Goal: Information Seeking & Learning: Learn about a topic

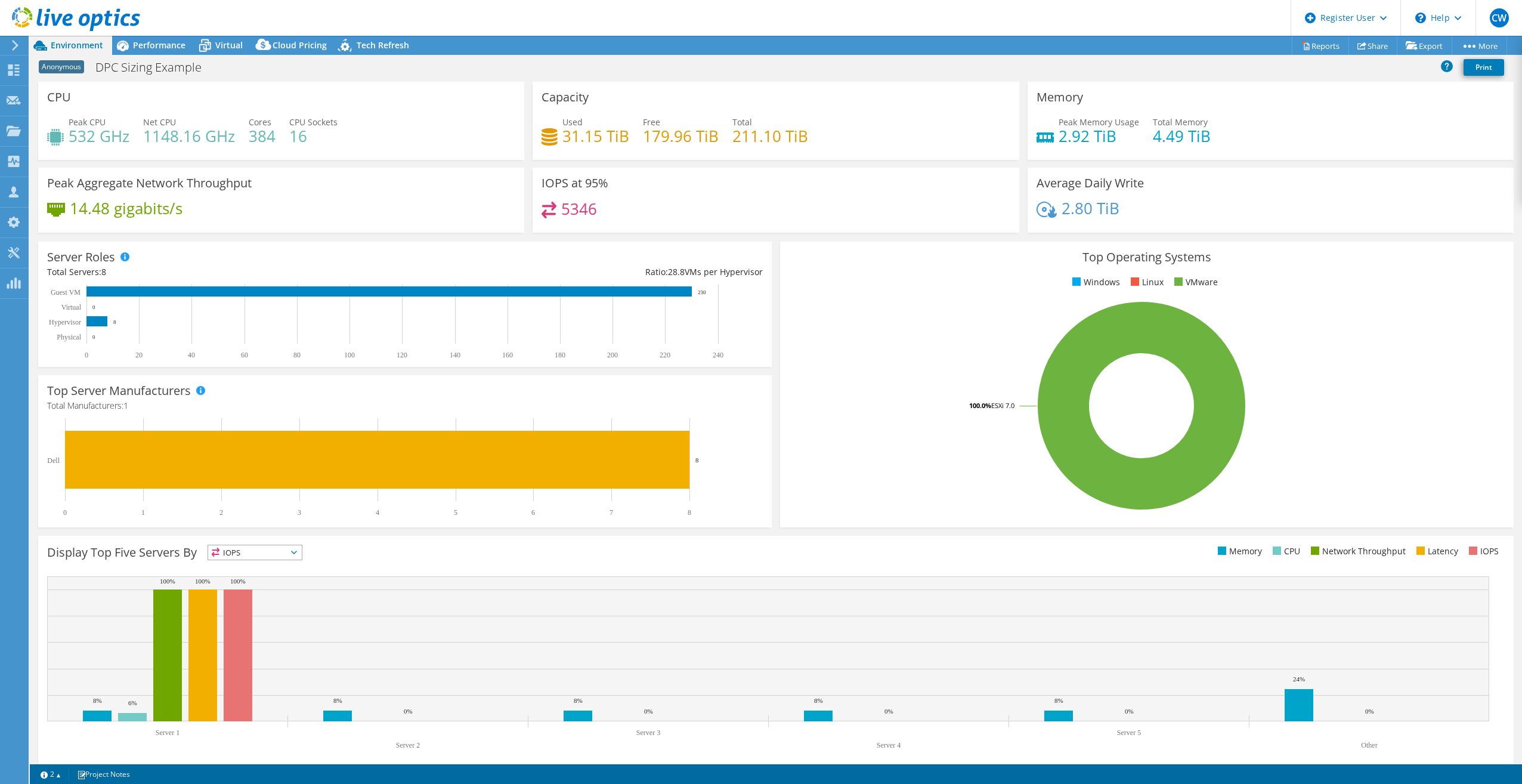
select select "USEast"
select select "USD"
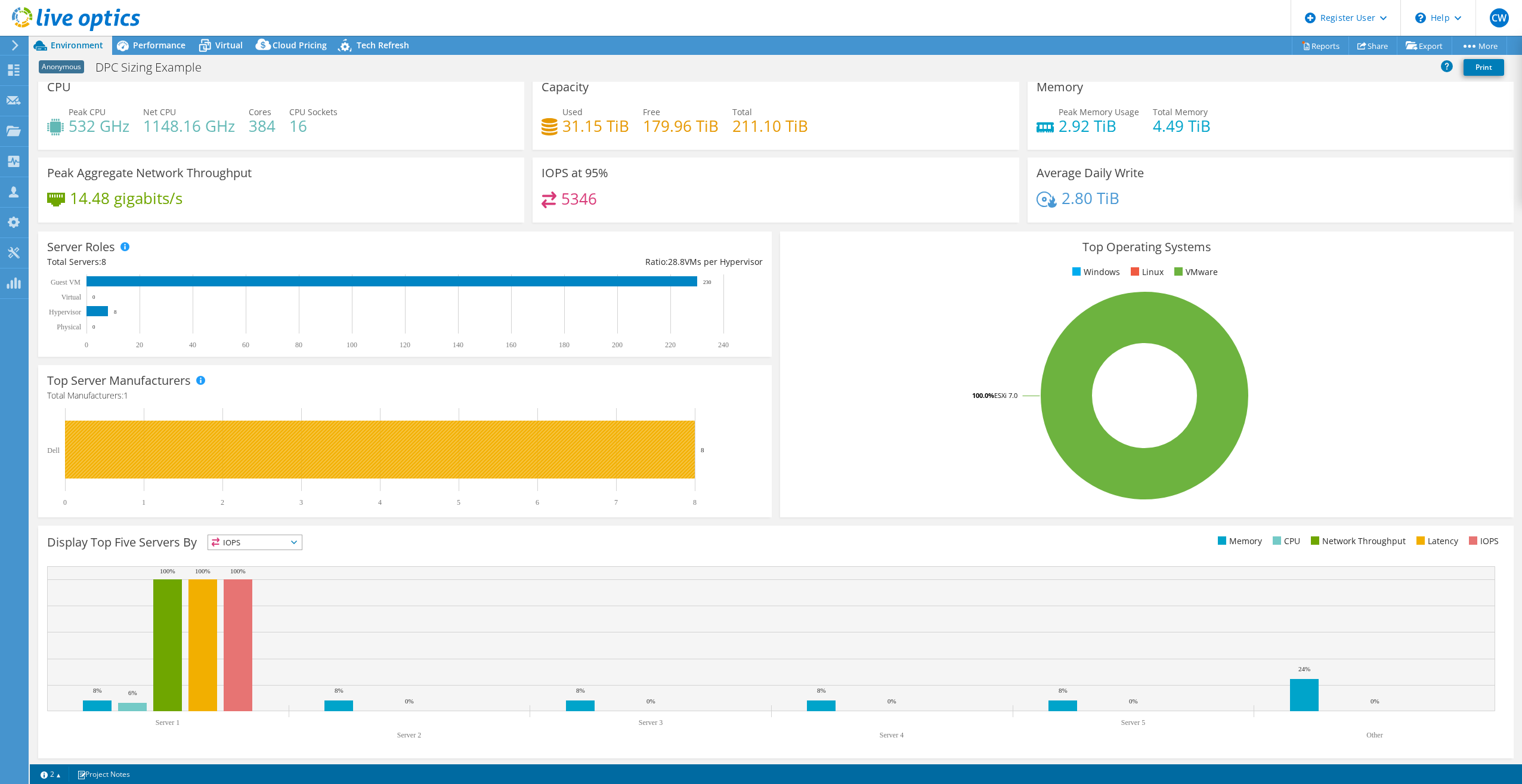
scroll to position [13, 0]
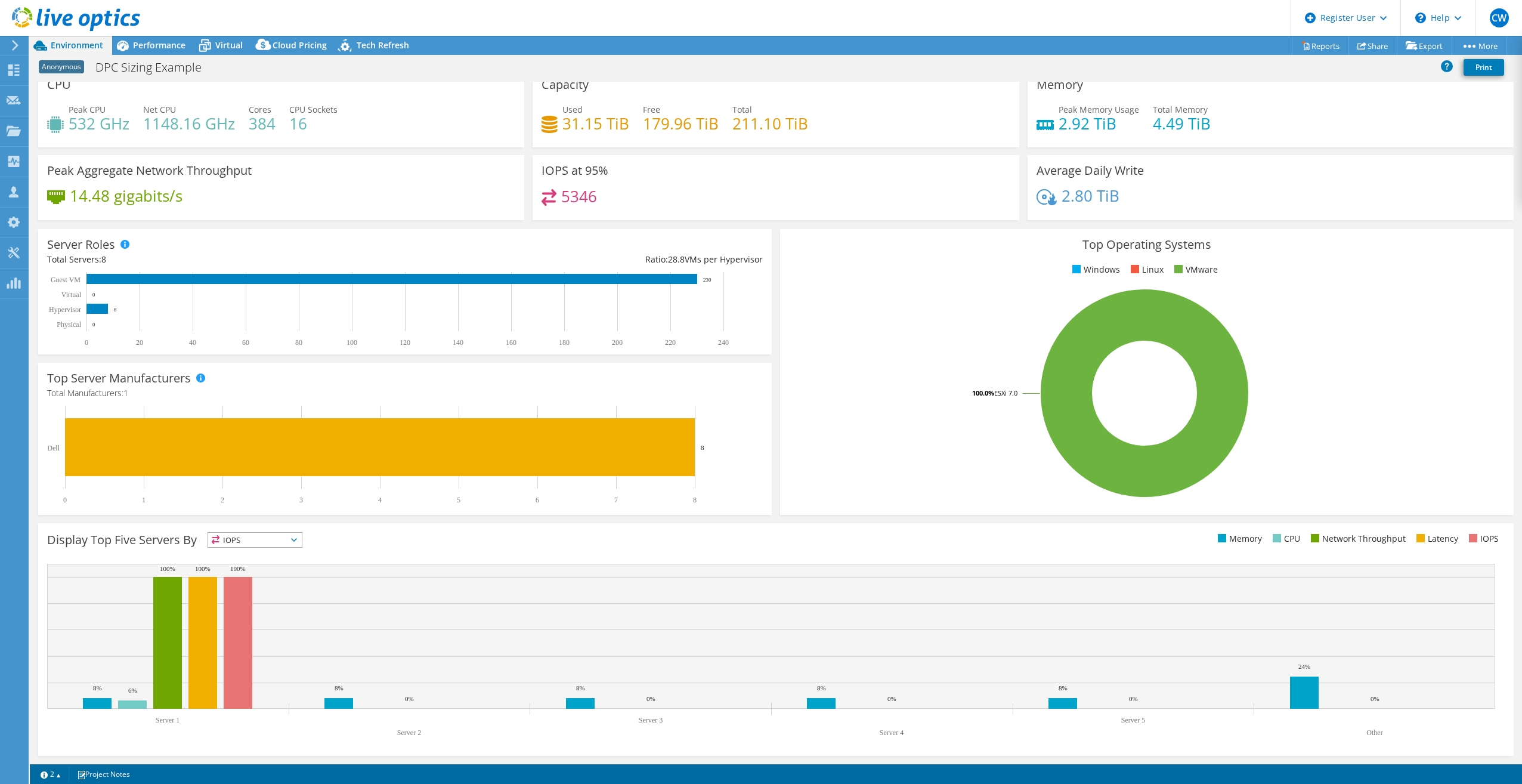
click at [288, 546] on span "IOPS" at bounding box center [255, 540] width 94 height 15
click at [283, 564] on li "Memory" at bounding box center [255, 571] width 94 height 17
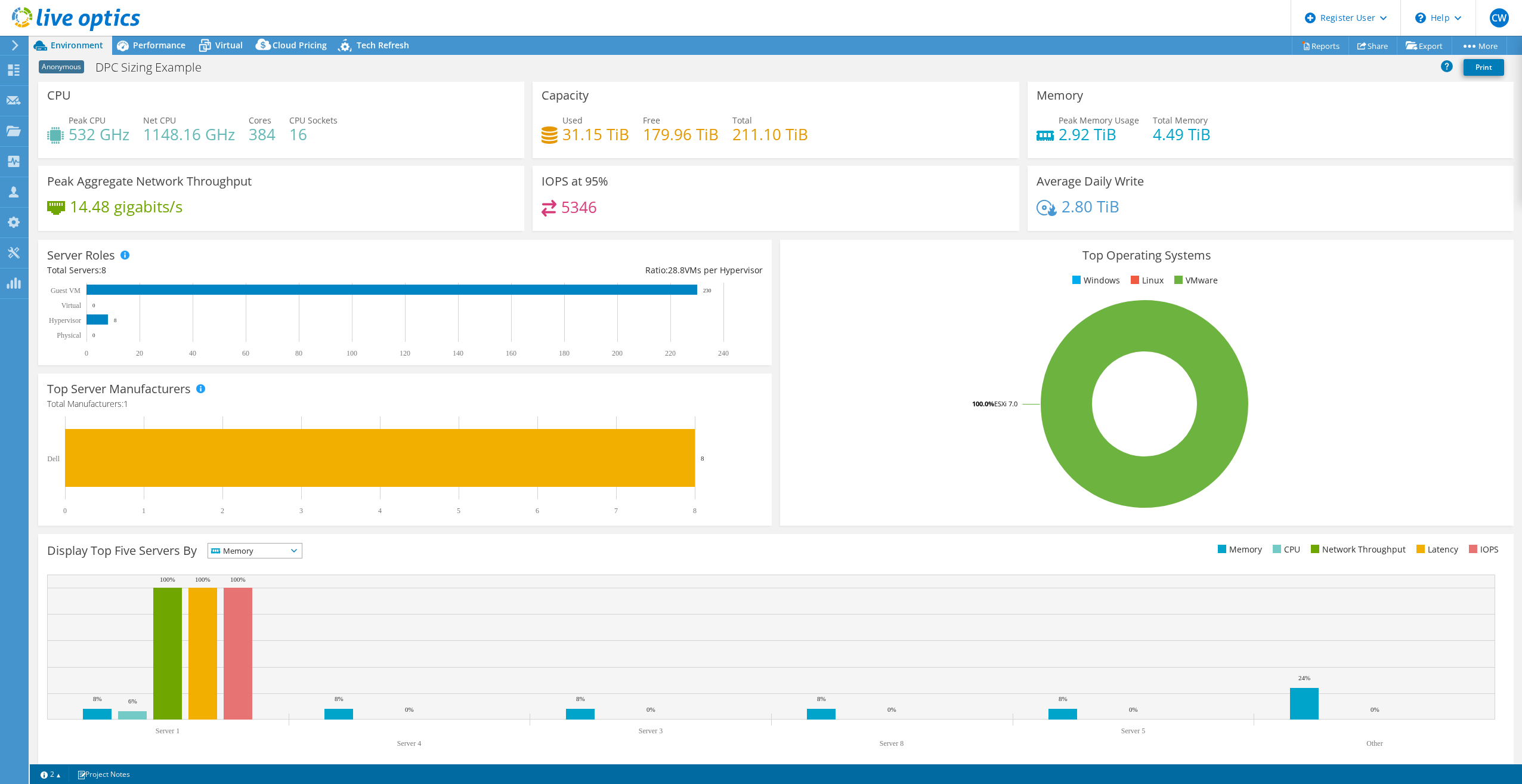
scroll to position [0, 0]
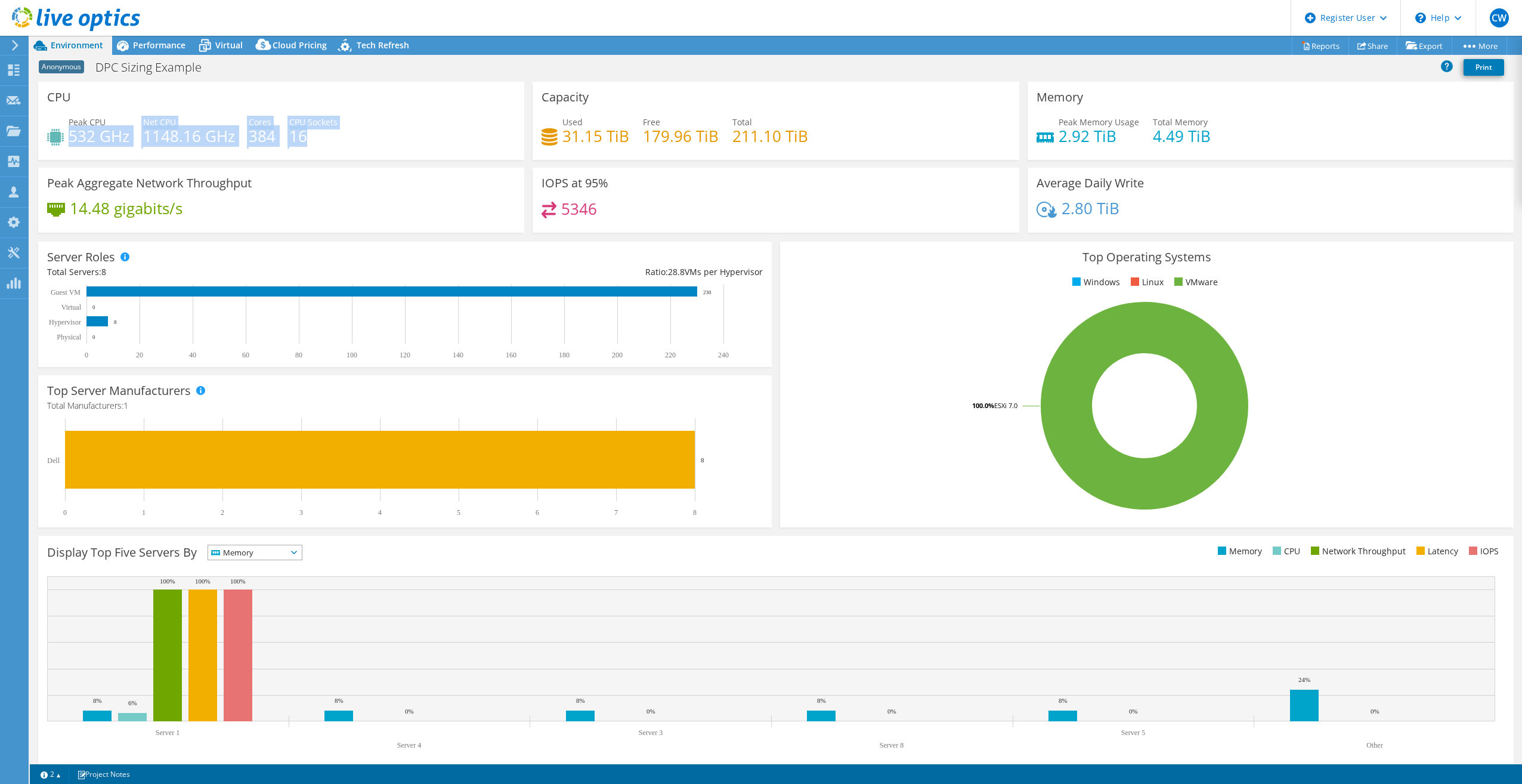
drag, startPoint x: 276, startPoint y: 141, endPoint x: 78, endPoint y: 136, distance: 198.1
click at [72, 139] on div "Peak CPU 532 GHz Net CPU 1148.16 GHz Cores 384 CPU Sockets 16" at bounding box center [281, 135] width 468 height 39
drag, startPoint x: 78, startPoint y: 136, endPoint x: 150, endPoint y: 133, distance: 72.1
copy div "532 GHz Net CPU 1148.16 GHz Cores 384 CPU Sockets 16"
click at [466, 193] on div "Peak Aggregate Network Throughput 14.48 gigabits/s" at bounding box center [281, 200] width 486 height 65
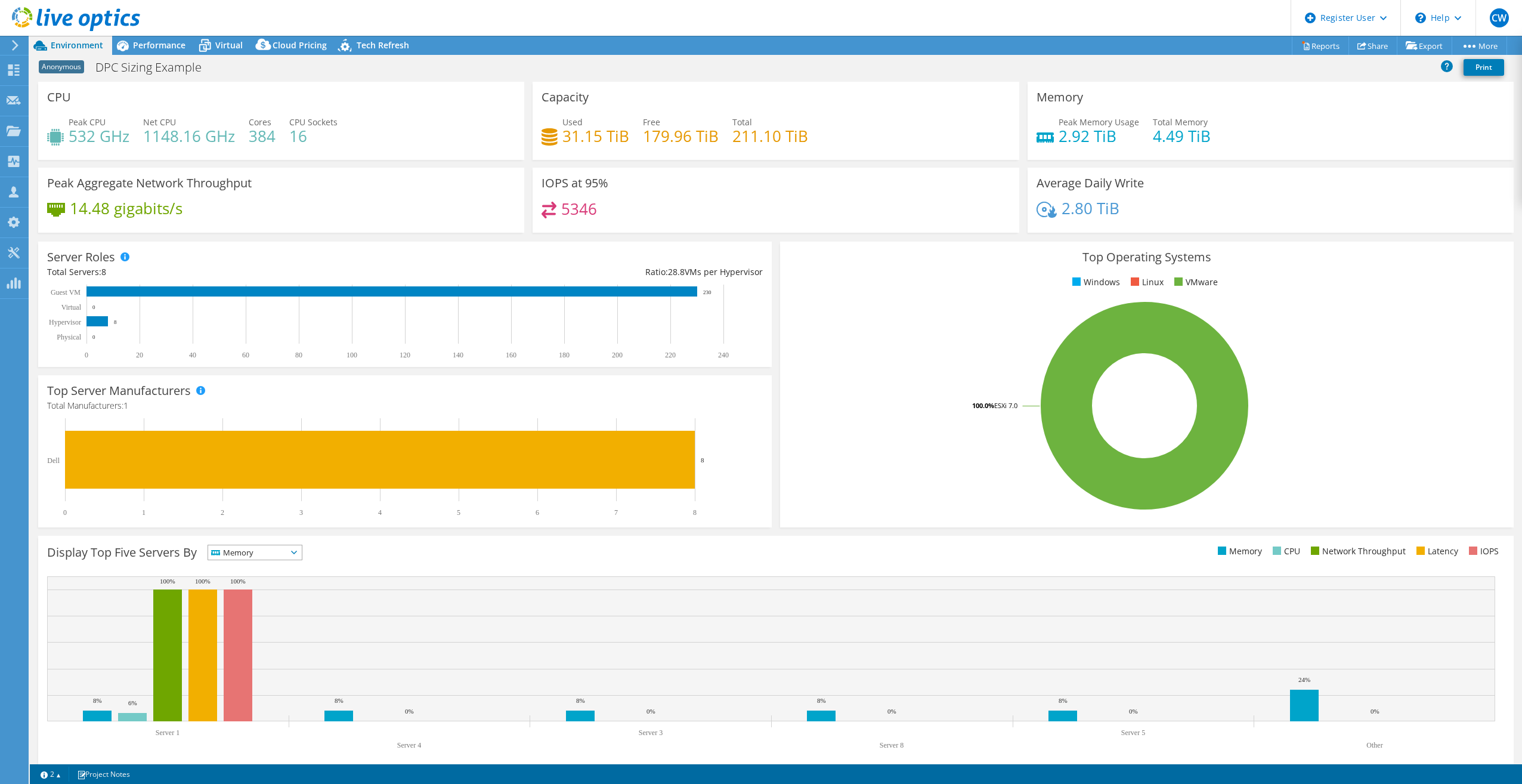
click at [276, 561] on div "Display Top Five Servers By Memory IOPS" at bounding box center [412, 555] width 729 height 20
click at [274, 552] on span "Memory" at bounding box center [247, 552] width 78 height 15
click at [250, 598] on li "CPU" at bounding box center [255, 601] width 94 height 17
click at [302, 554] on span "CPU" at bounding box center [255, 552] width 94 height 15
click at [238, 589] on li "Memory" at bounding box center [255, 584] width 94 height 17
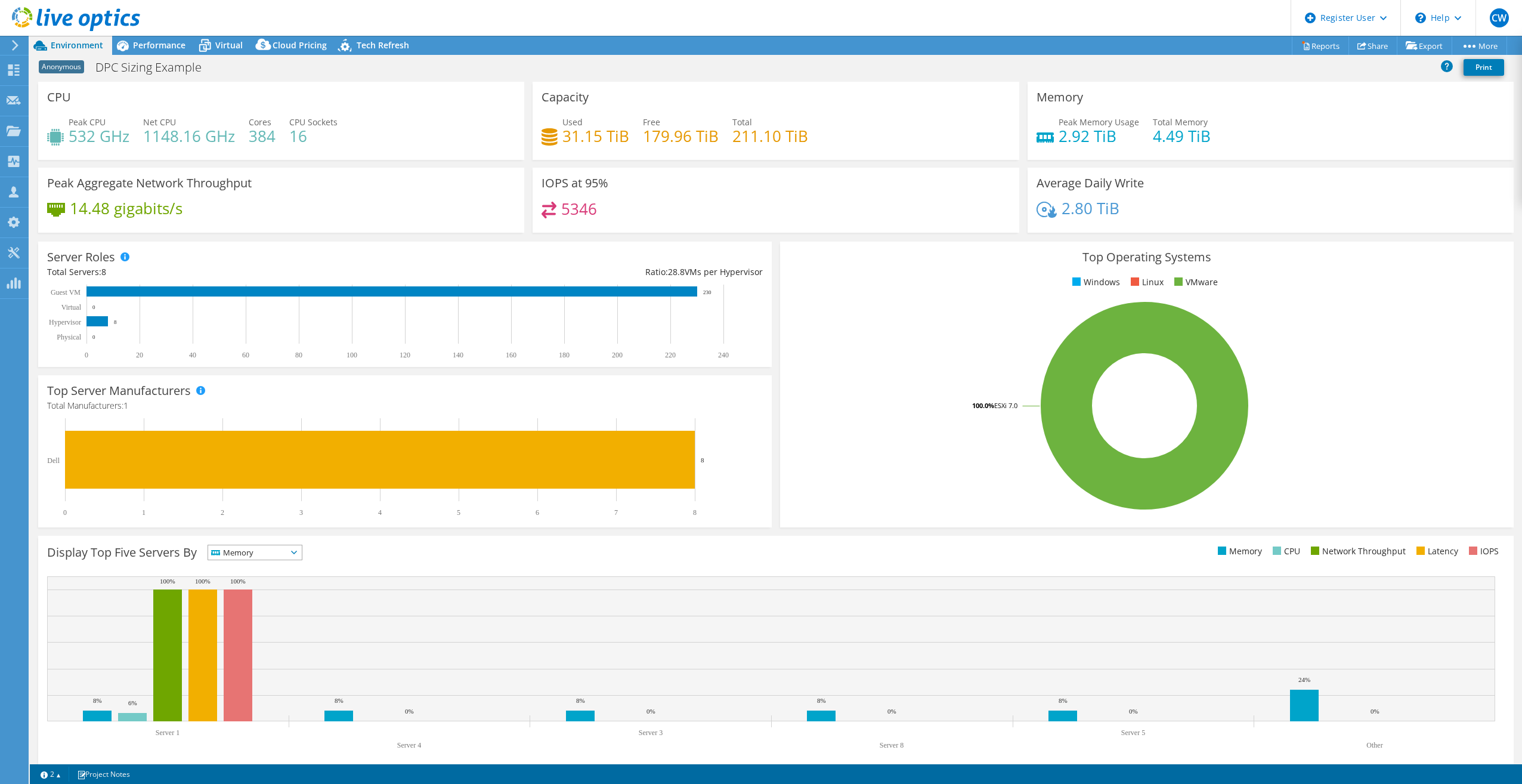
click at [273, 557] on span "Memory" at bounding box center [247, 552] width 78 height 15
click at [257, 569] on li "IOPS" at bounding box center [255, 567] width 94 height 17
click at [168, 32] on header "CW Dell User [PERSON_NAME] [PERSON_NAME][EMAIL_ADDRESS][PERSON_NAME][DOMAIN_NAM…" at bounding box center [761, 18] width 1522 height 36
click at [161, 49] on span "Performance" at bounding box center [160, 45] width 53 height 12
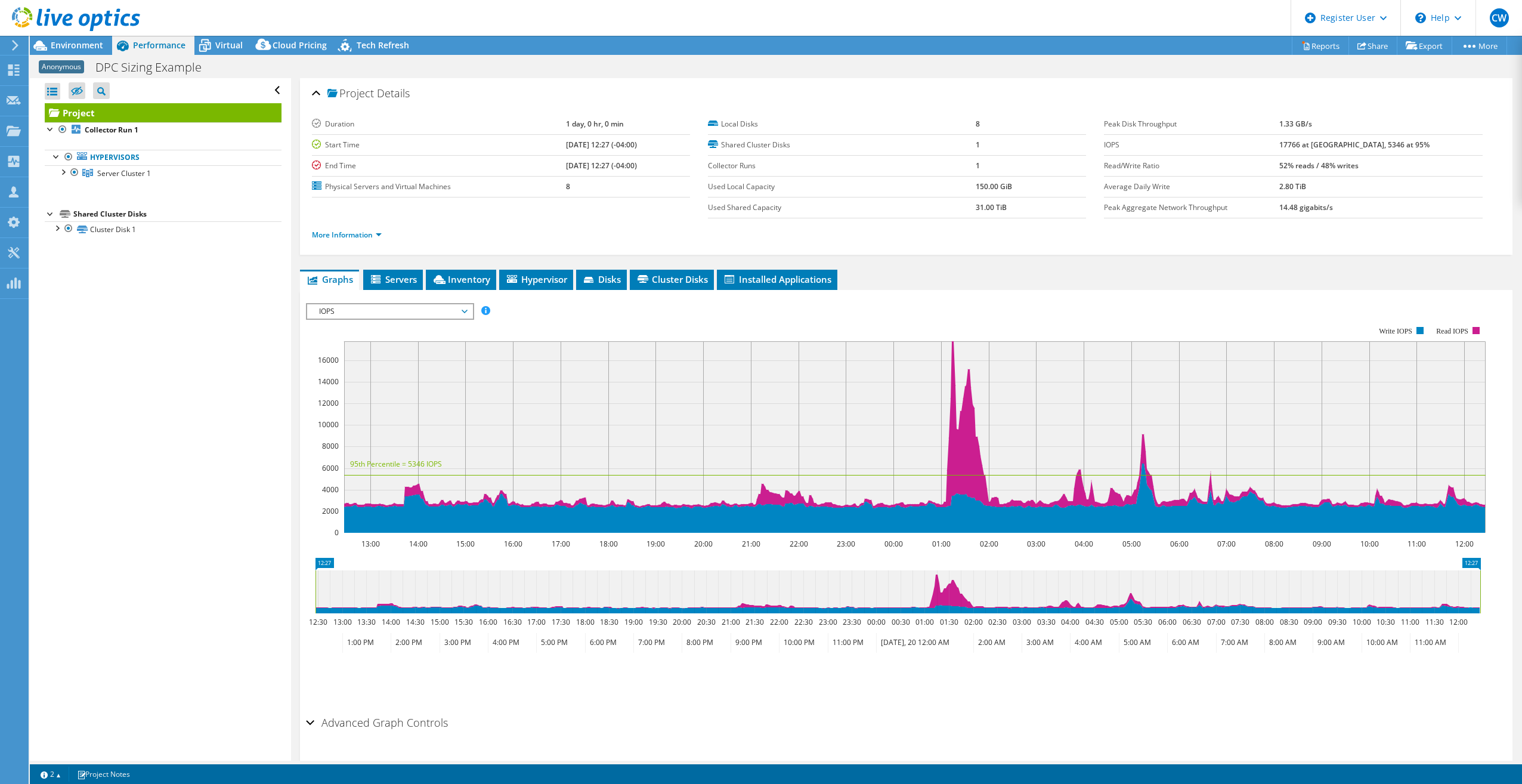
click at [73, 39] on div at bounding box center [70, 20] width 140 height 40
click at [73, 45] on span "Environment" at bounding box center [77, 45] width 53 height 12
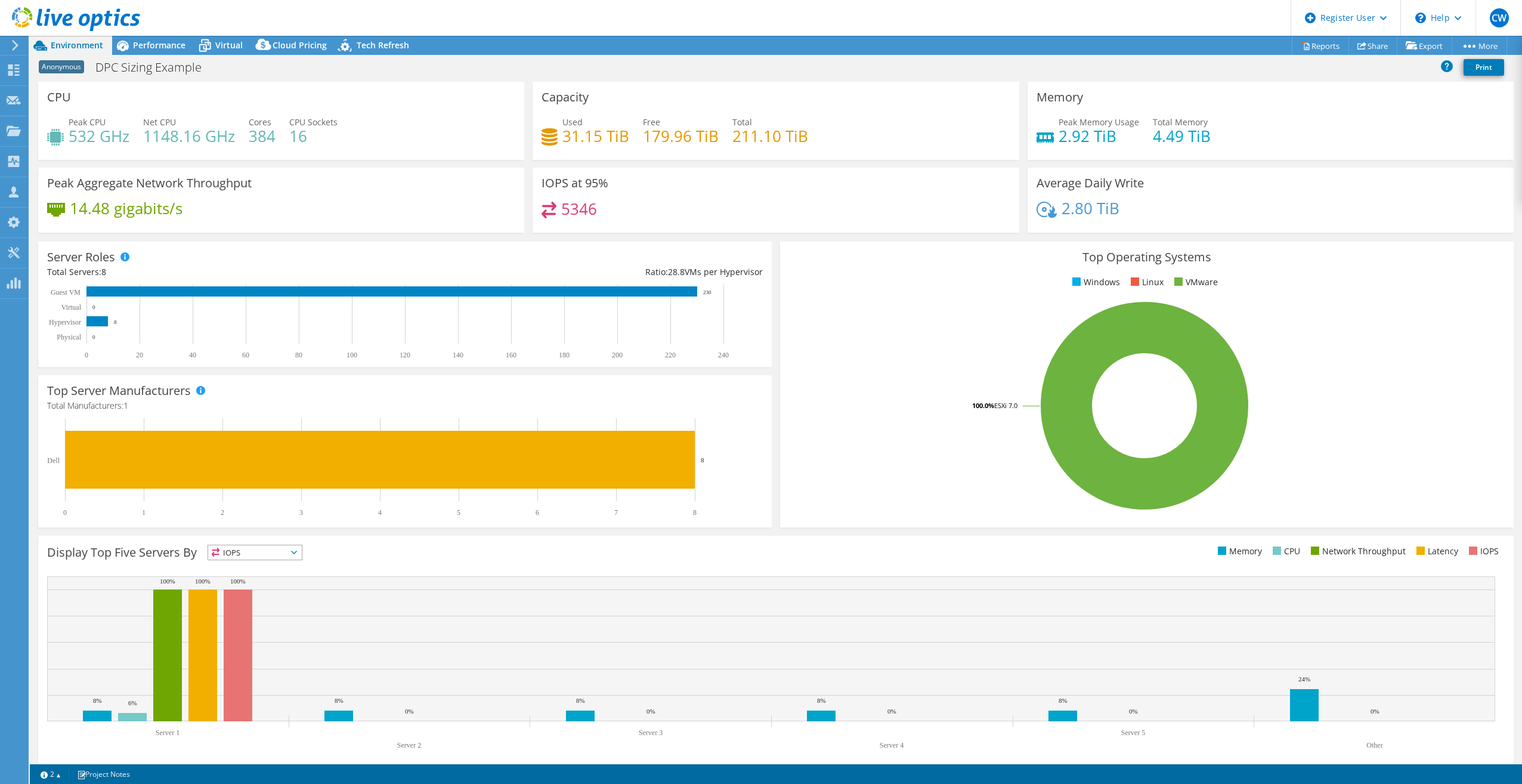
click at [281, 567] on div "Display Top Five Servers By IOPS IOPS" at bounding box center [776, 652] width 1476 height 232
click at [284, 556] on span "IOPS" at bounding box center [247, 552] width 78 height 15
click at [248, 581] on li "Memory" at bounding box center [255, 584] width 94 height 17
click at [160, 50] on span "Performance" at bounding box center [160, 45] width 53 height 12
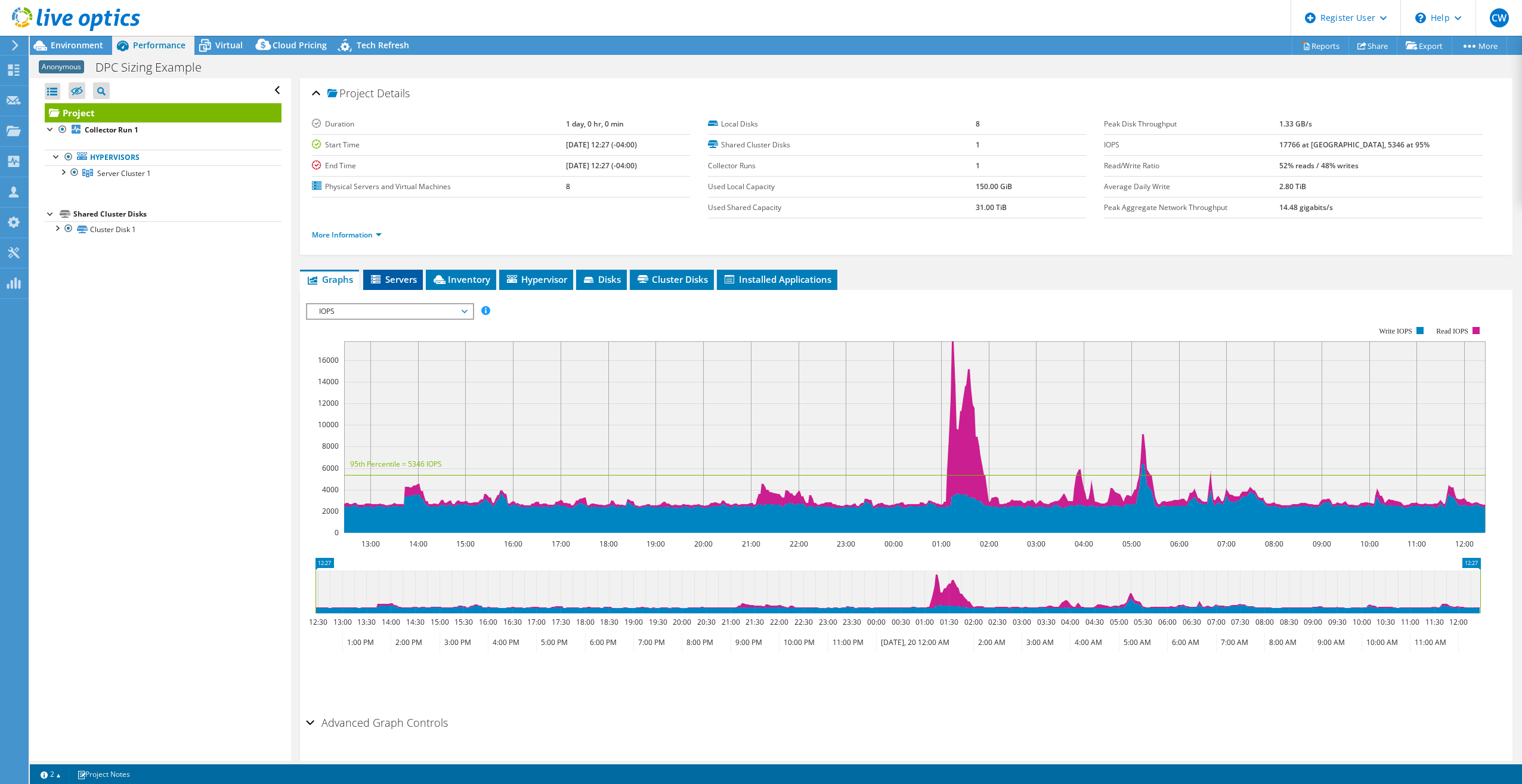
click at [405, 275] on span "Servers" at bounding box center [393, 279] width 48 height 12
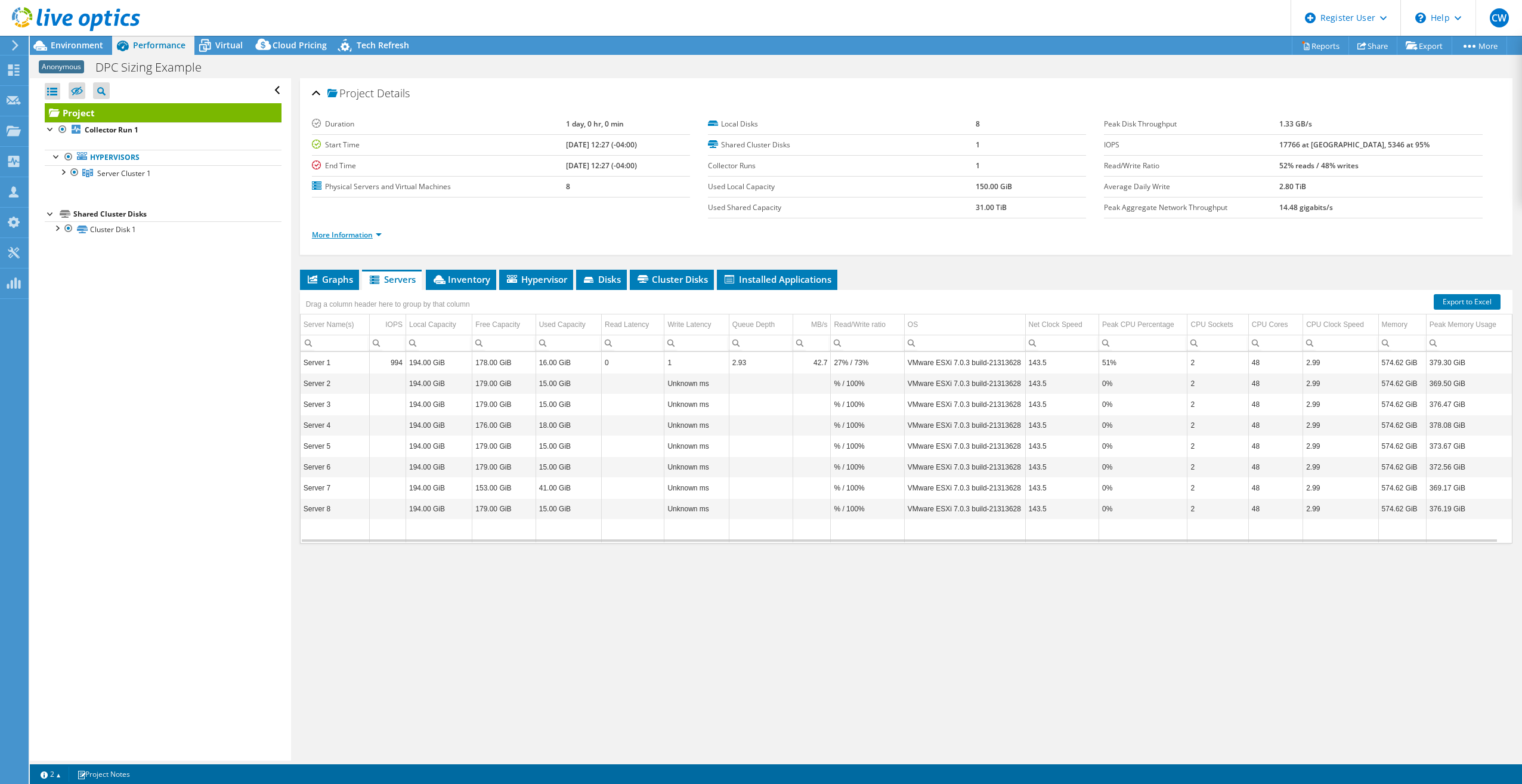
click at [362, 235] on link "More Information" at bounding box center [346, 234] width 70 height 10
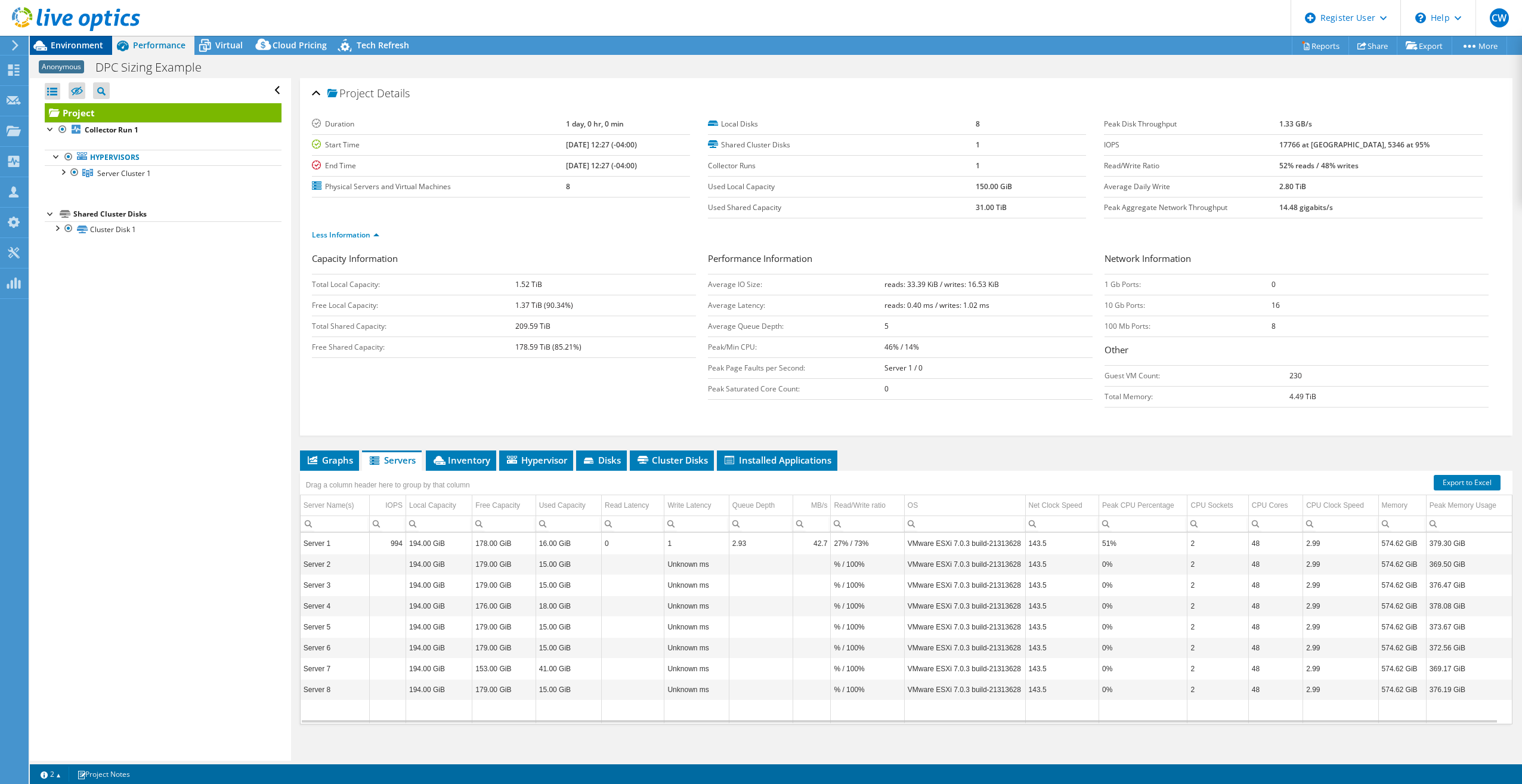
click at [72, 46] on span "Environment" at bounding box center [77, 45] width 53 height 12
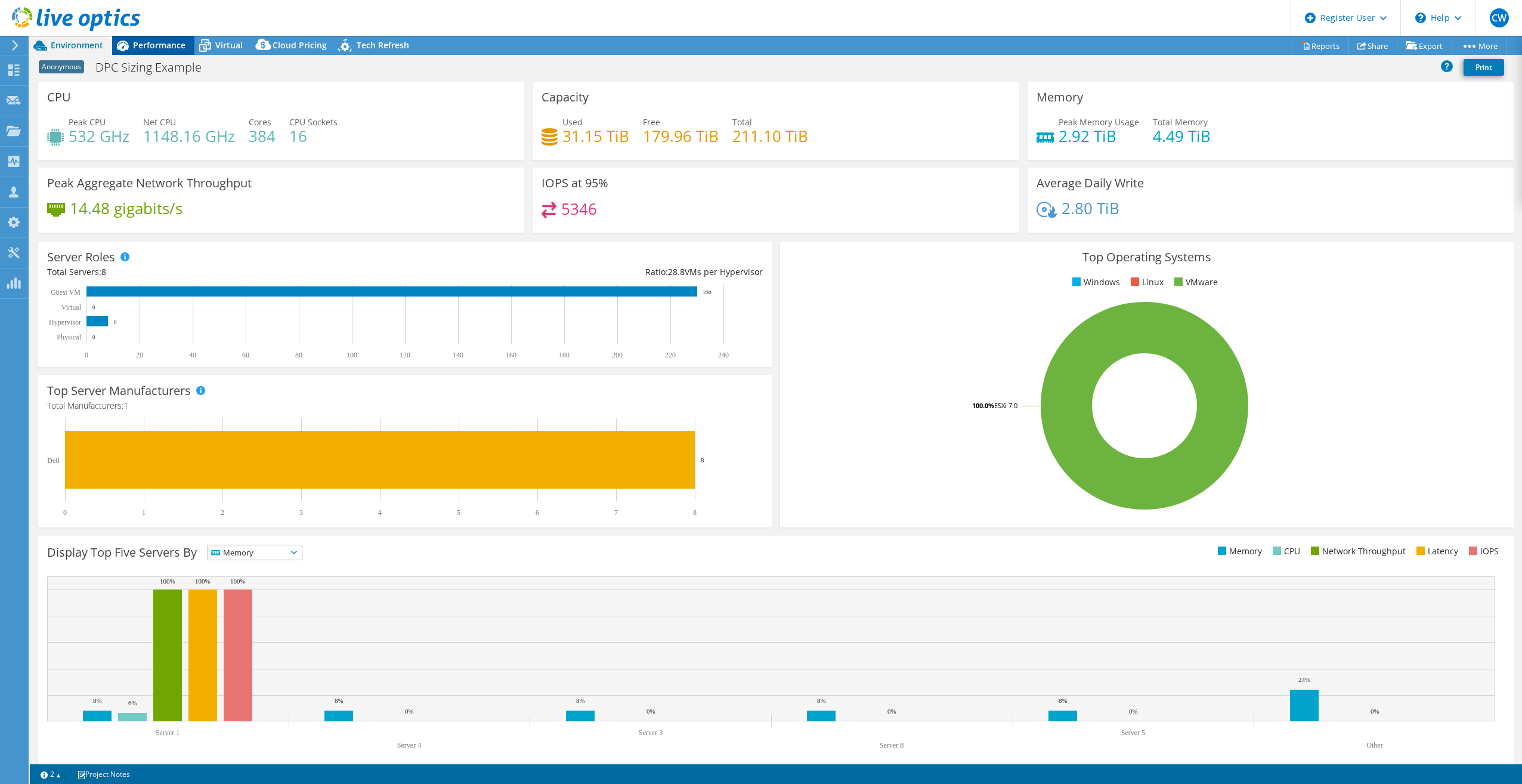
click at [155, 47] on span "Performance" at bounding box center [160, 45] width 53 height 12
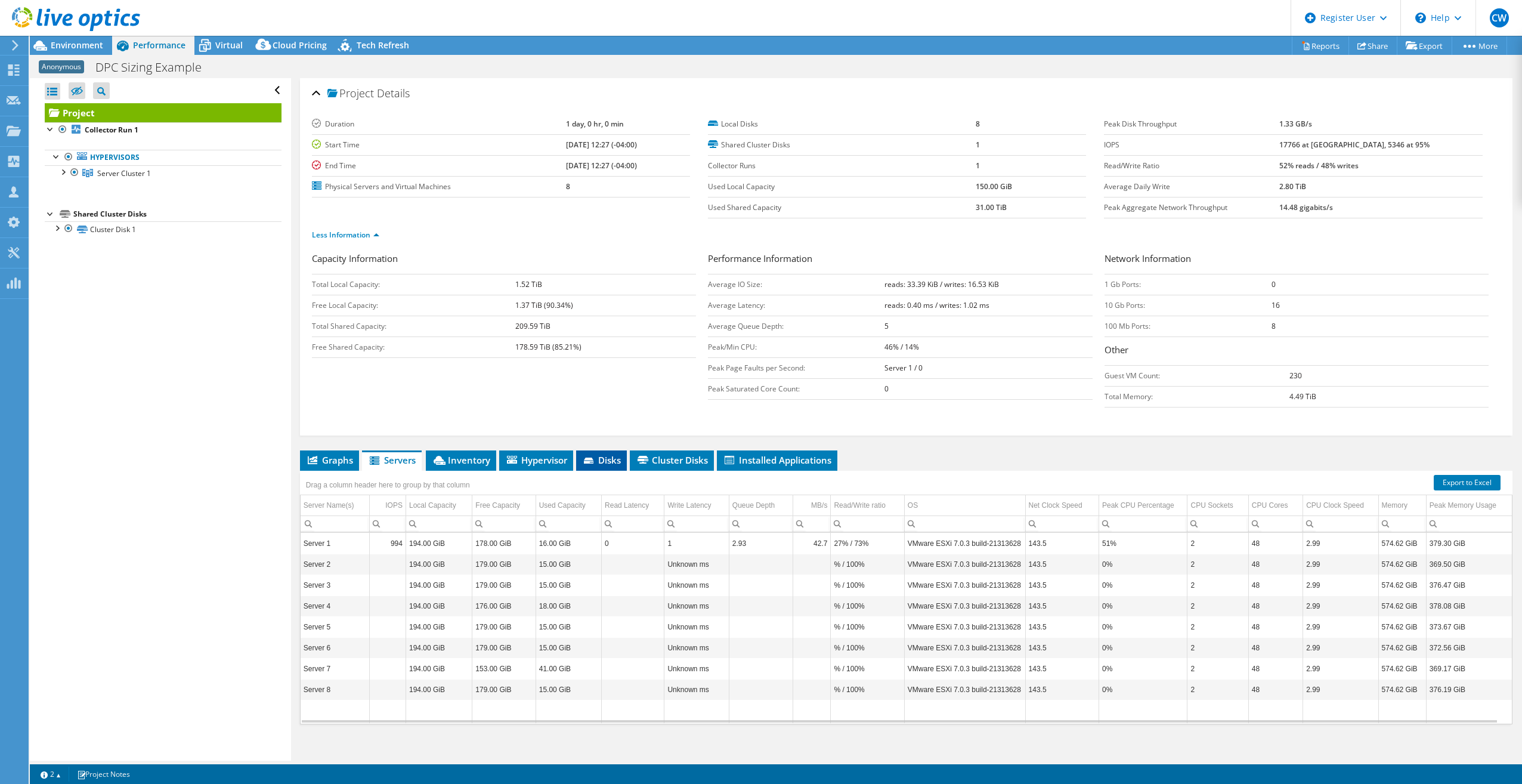
click at [615, 465] on span "Disks" at bounding box center [602, 460] width 39 height 12
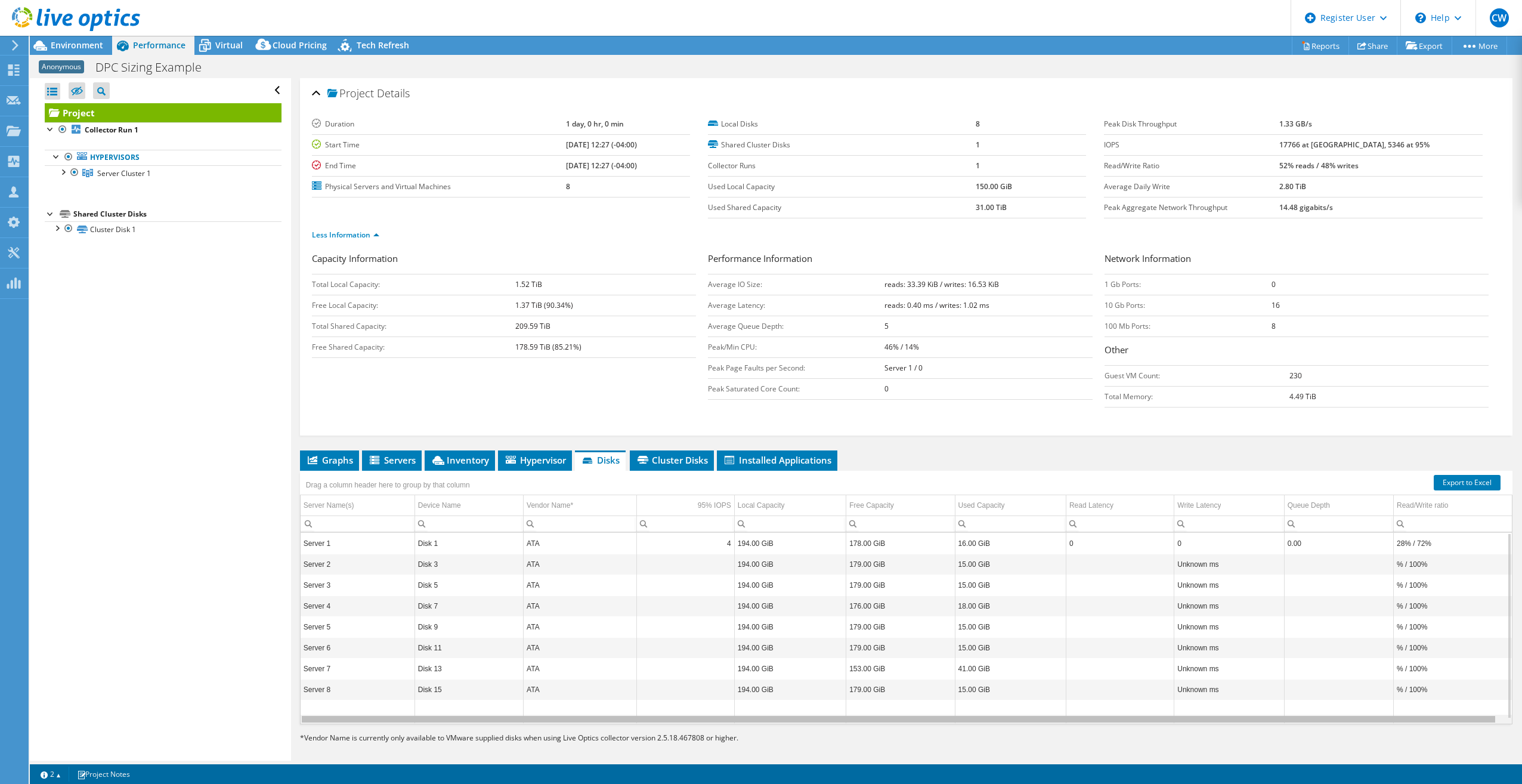
scroll to position [0, 7]
drag, startPoint x: 1045, startPoint y: 722, endPoint x: 1122, endPoint y: 725, distance: 77.1
click at [1122, 725] on body "CW Dell User [PERSON_NAME] [PERSON_NAME][EMAIL_ADDRESS][PERSON_NAME][DOMAIN_NAM…" at bounding box center [761, 392] width 1522 height 784
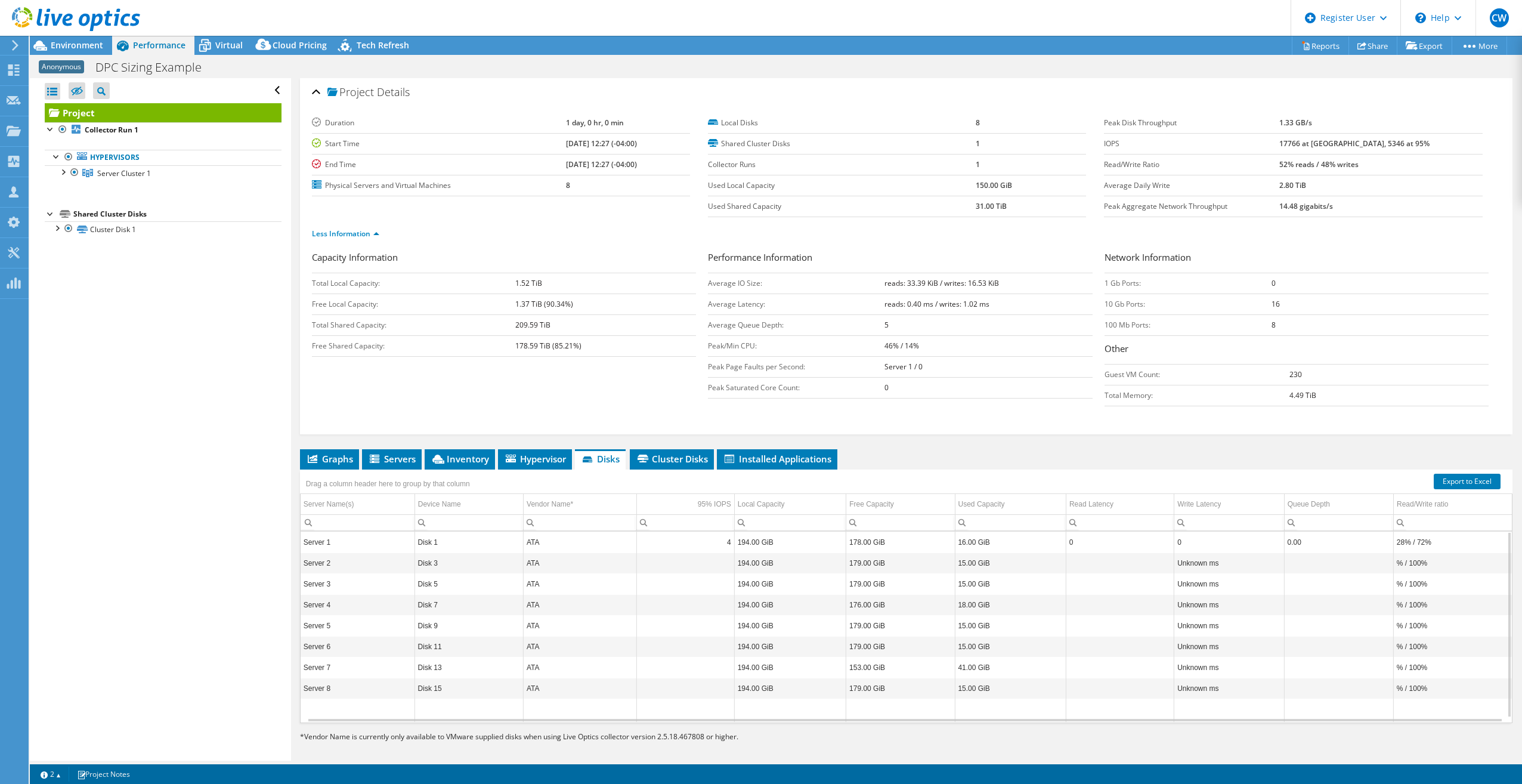
scroll to position [0, 0]
click at [687, 462] on span "Cluster Disks" at bounding box center [672, 460] width 73 height 12
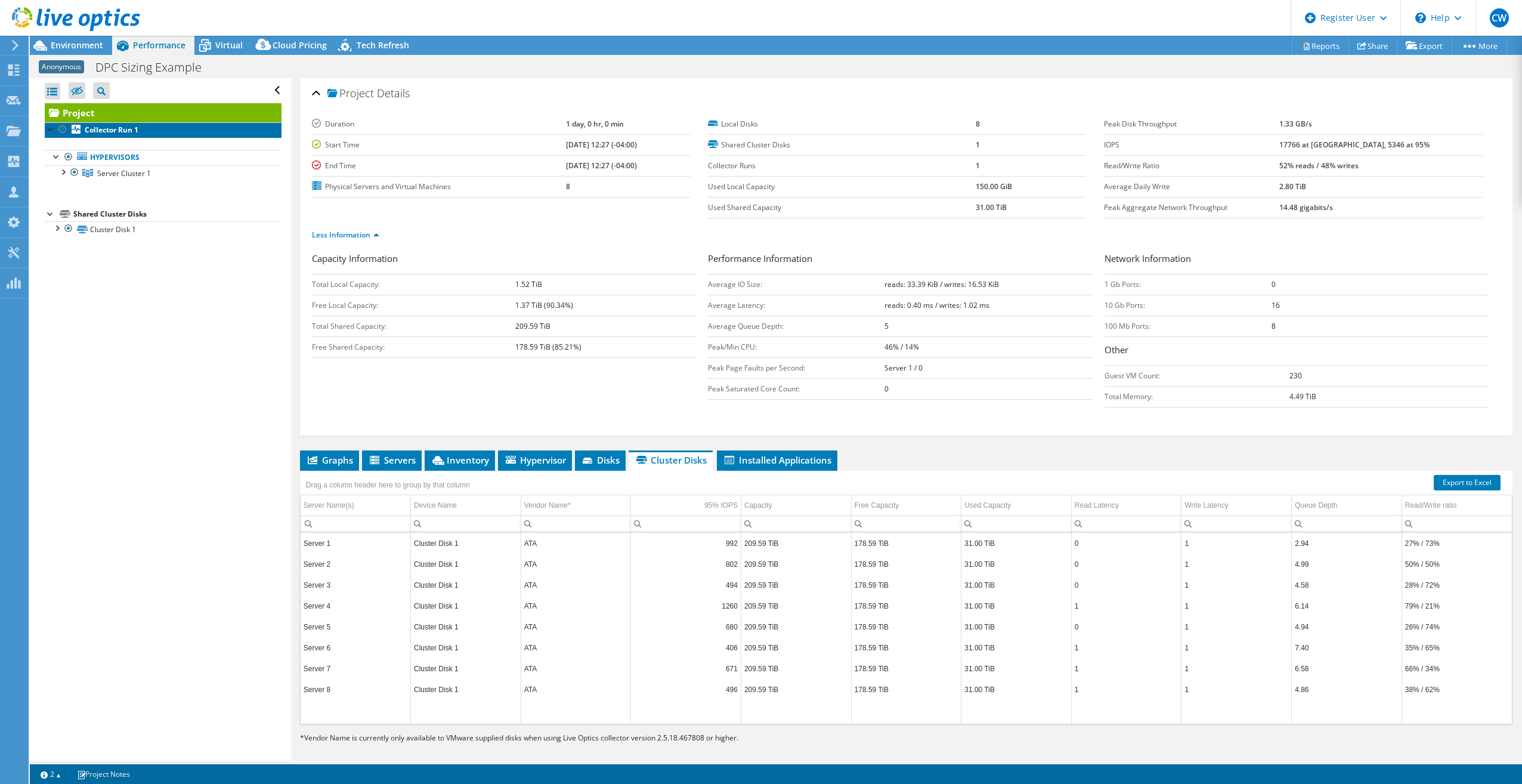
click at [90, 135] on b "Collector Run 1" at bounding box center [111, 129] width 54 height 10
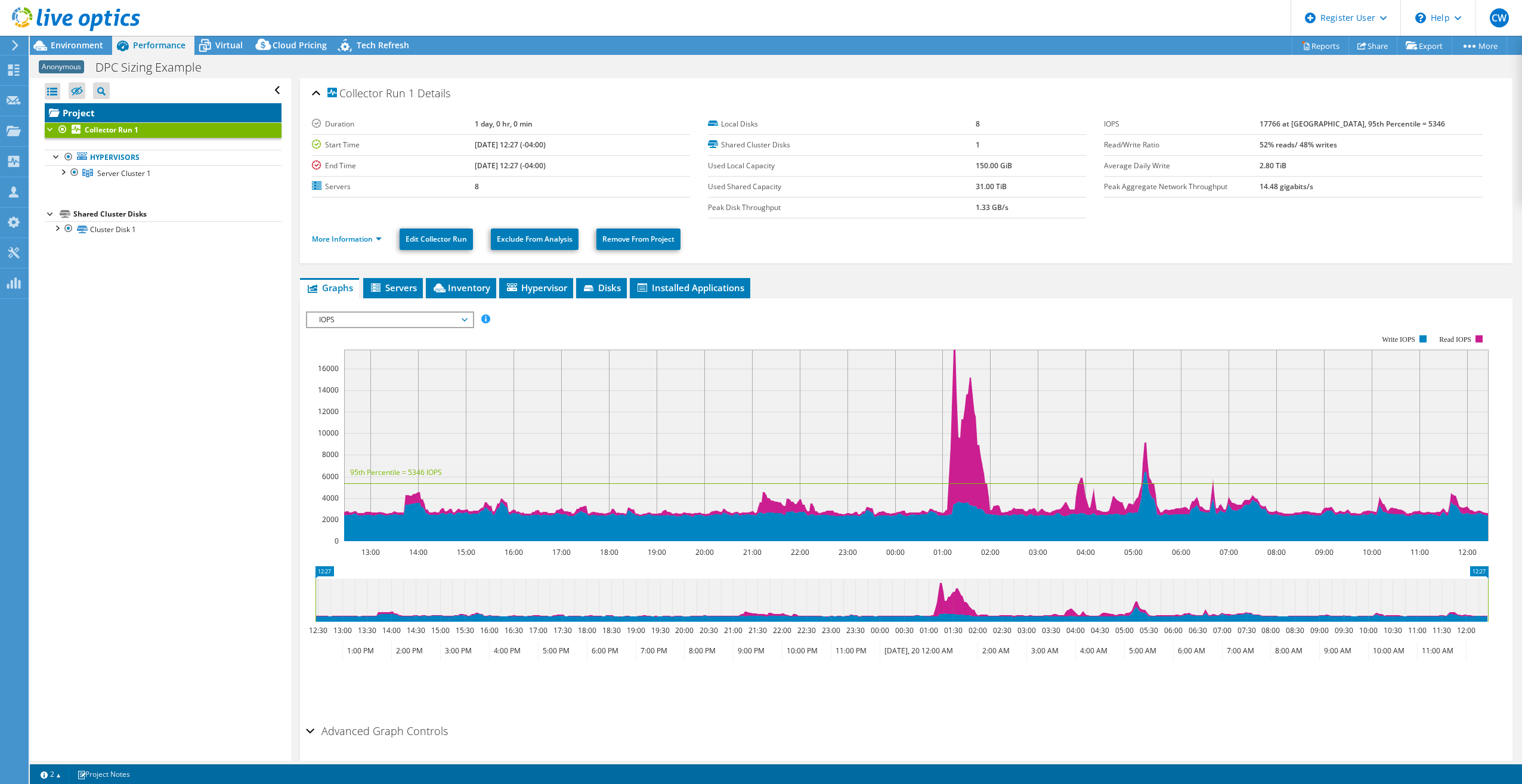
click at [99, 112] on link "Project" at bounding box center [164, 112] width 237 height 19
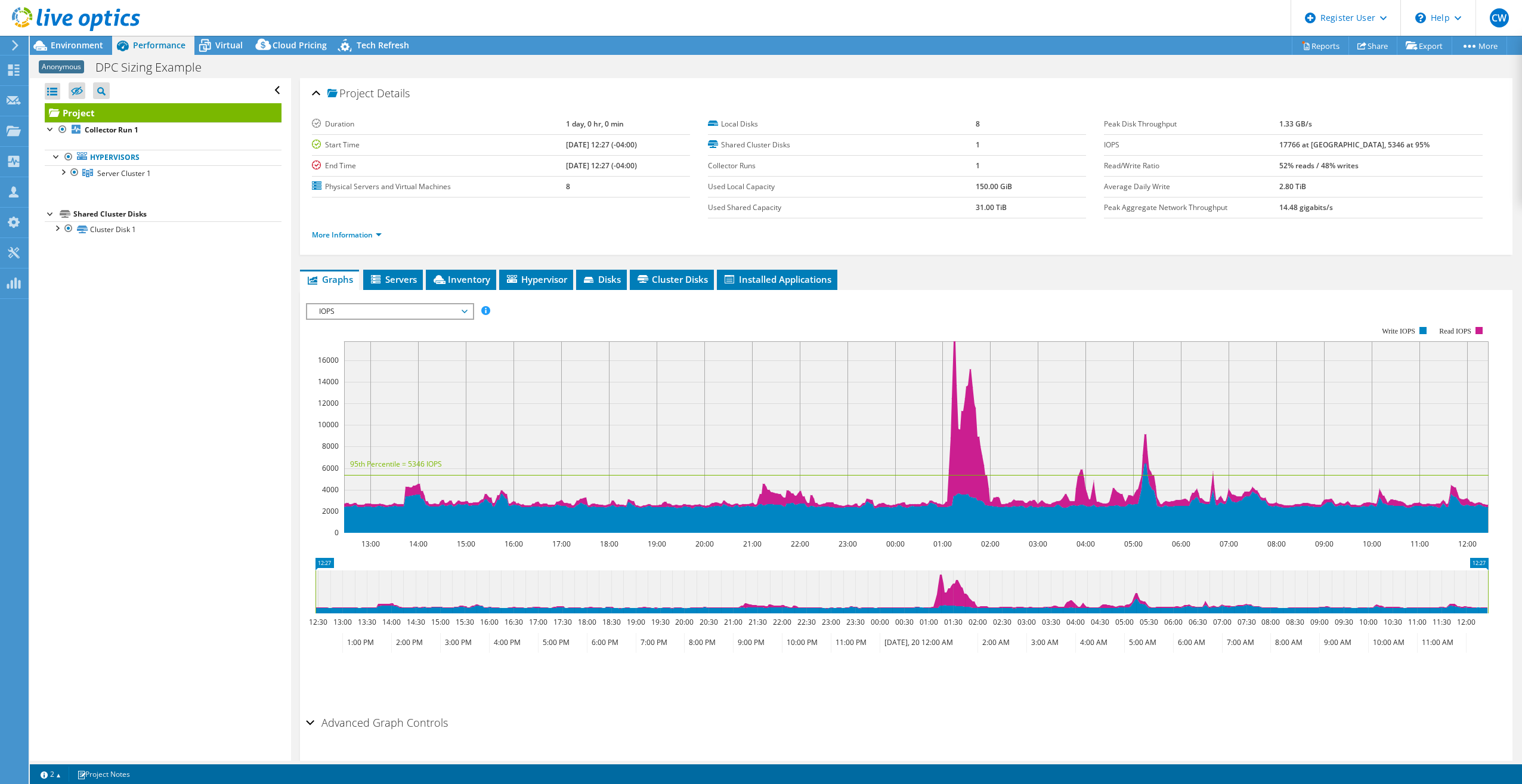
click at [391, 314] on span "IOPS" at bounding box center [390, 311] width 153 height 15
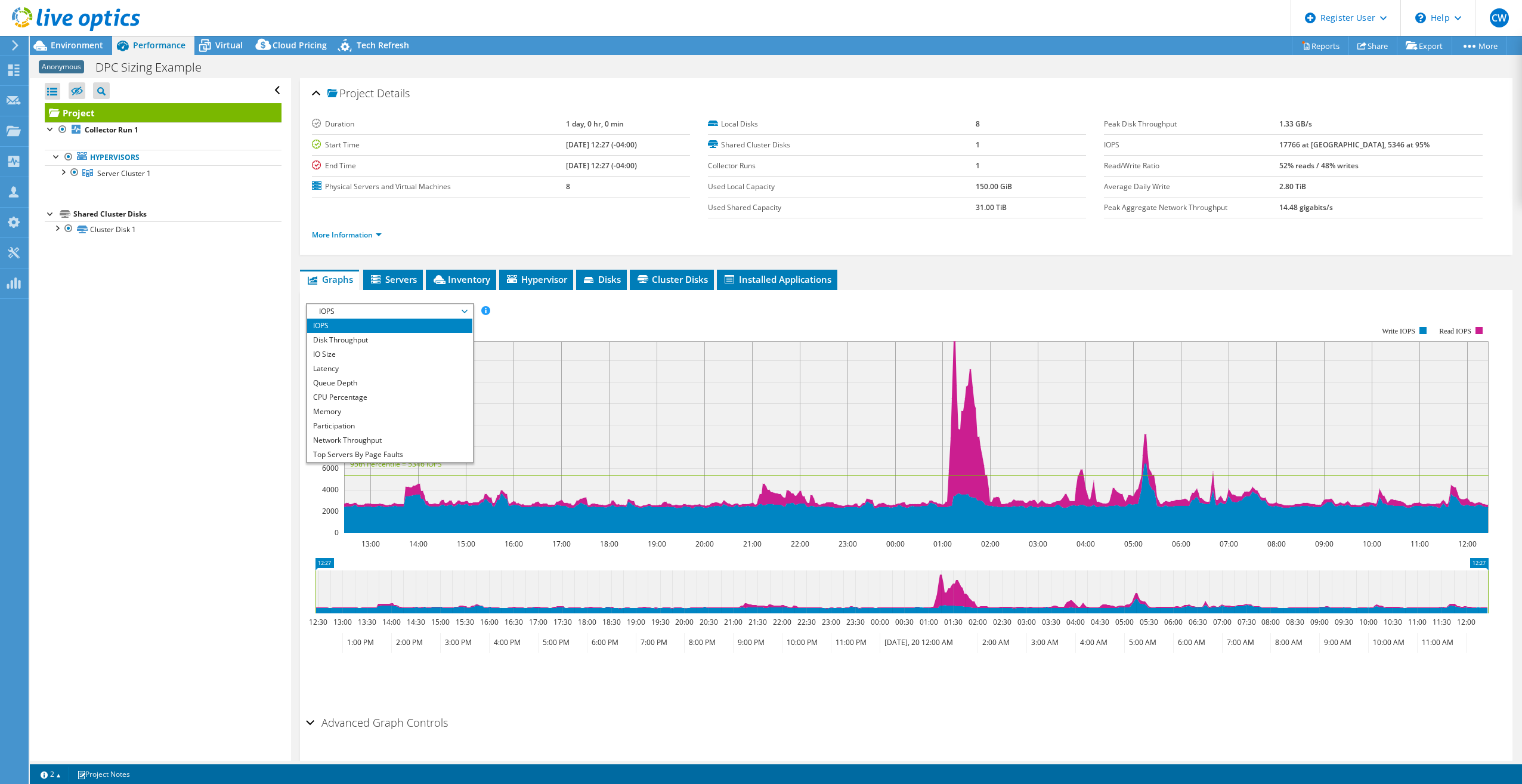
click at [547, 319] on rect at bounding box center [897, 429] width 1183 height 238
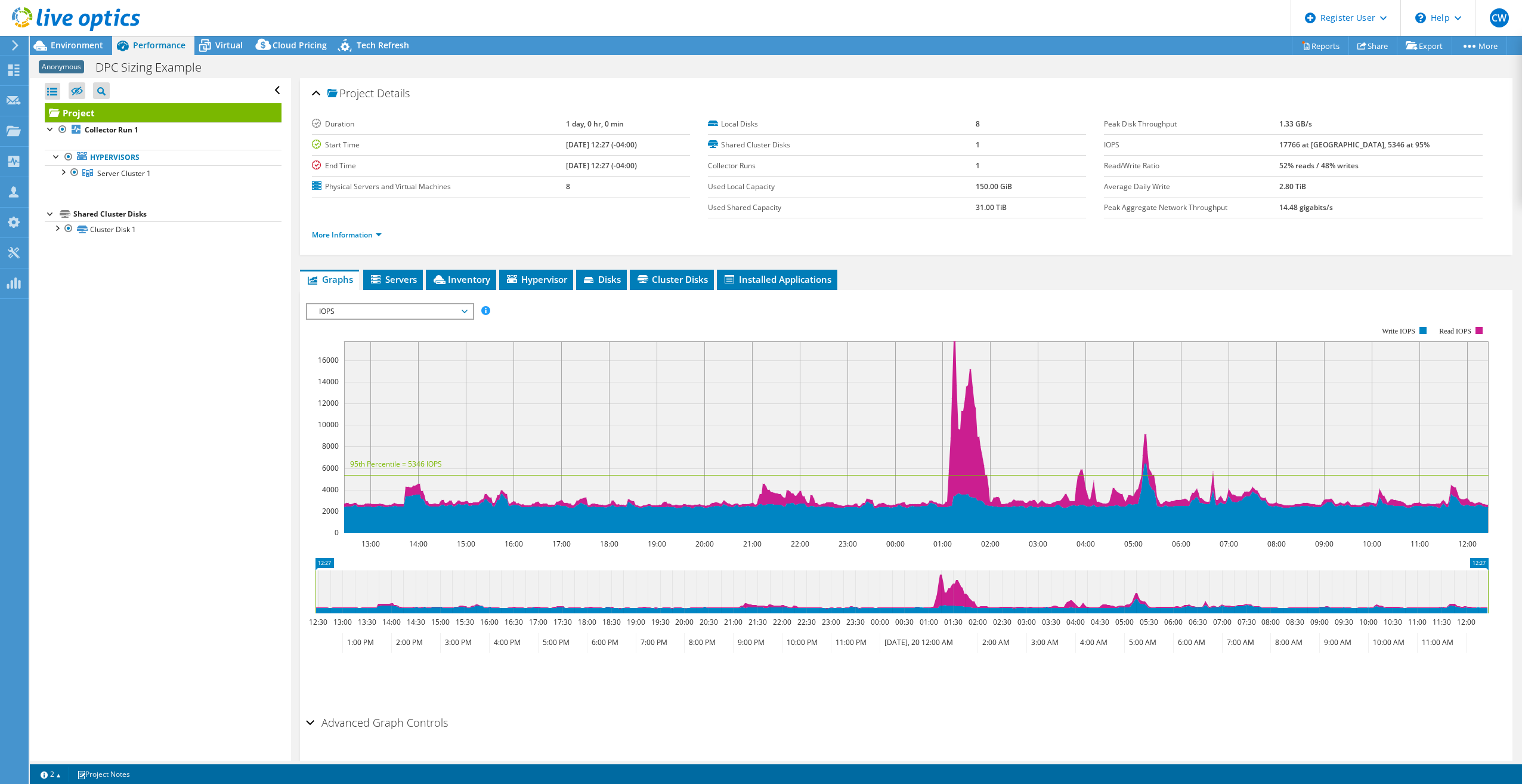
drag, startPoint x: 211, startPoint y: 418, endPoint x: 184, endPoint y: 416, distance: 27.1
click at [211, 418] on div "Open All Close All Hide Excluded Nodes Project Tree Filter" at bounding box center [160, 419] width 261 height 682
click at [83, 52] on div "Environment" at bounding box center [71, 45] width 82 height 19
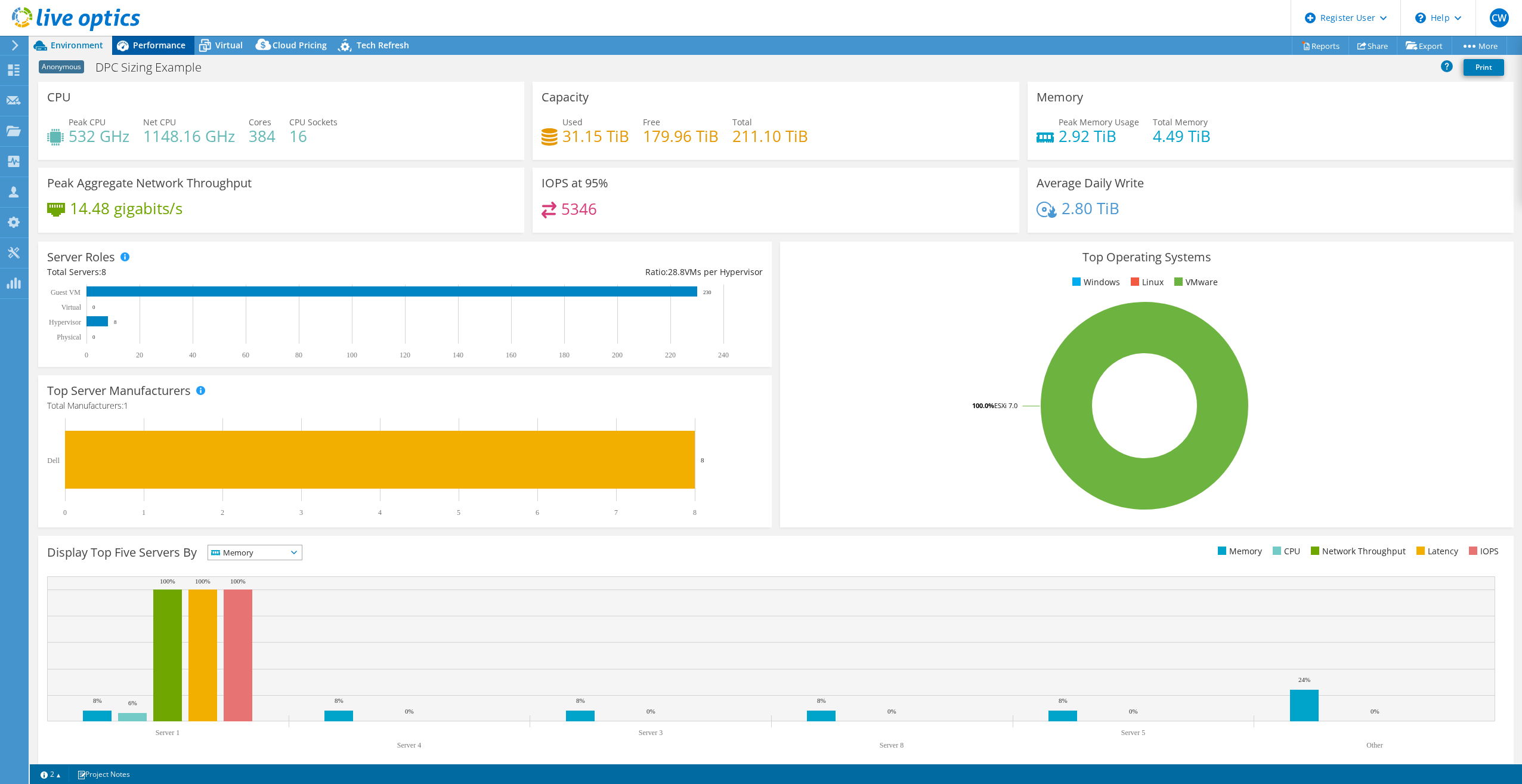
click at [157, 46] on span "Performance" at bounding box center [160, 45] width 53 height 12
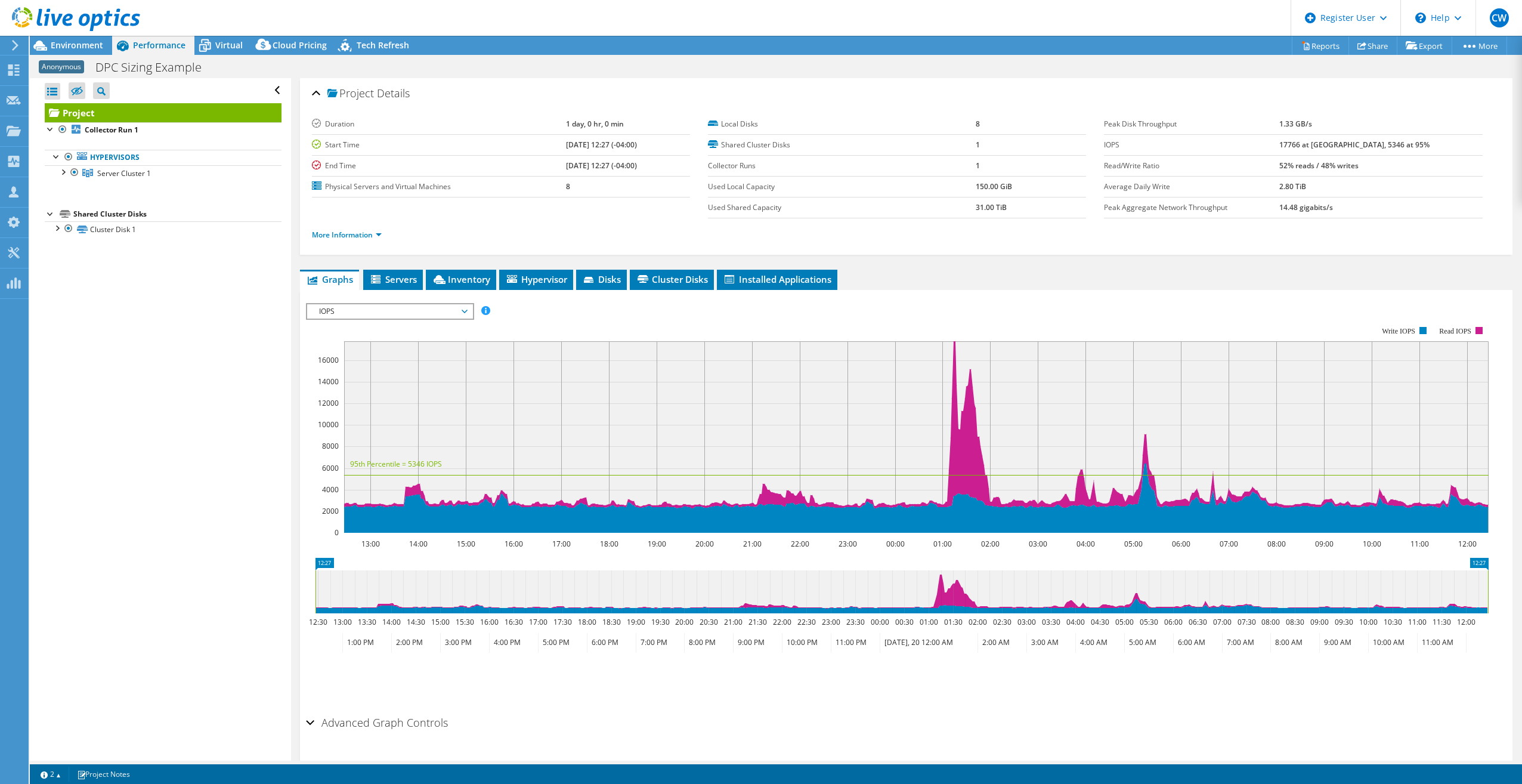
click at [362, 307] on span "IOPS" at bounding box center [390, 311] width 153 height 15
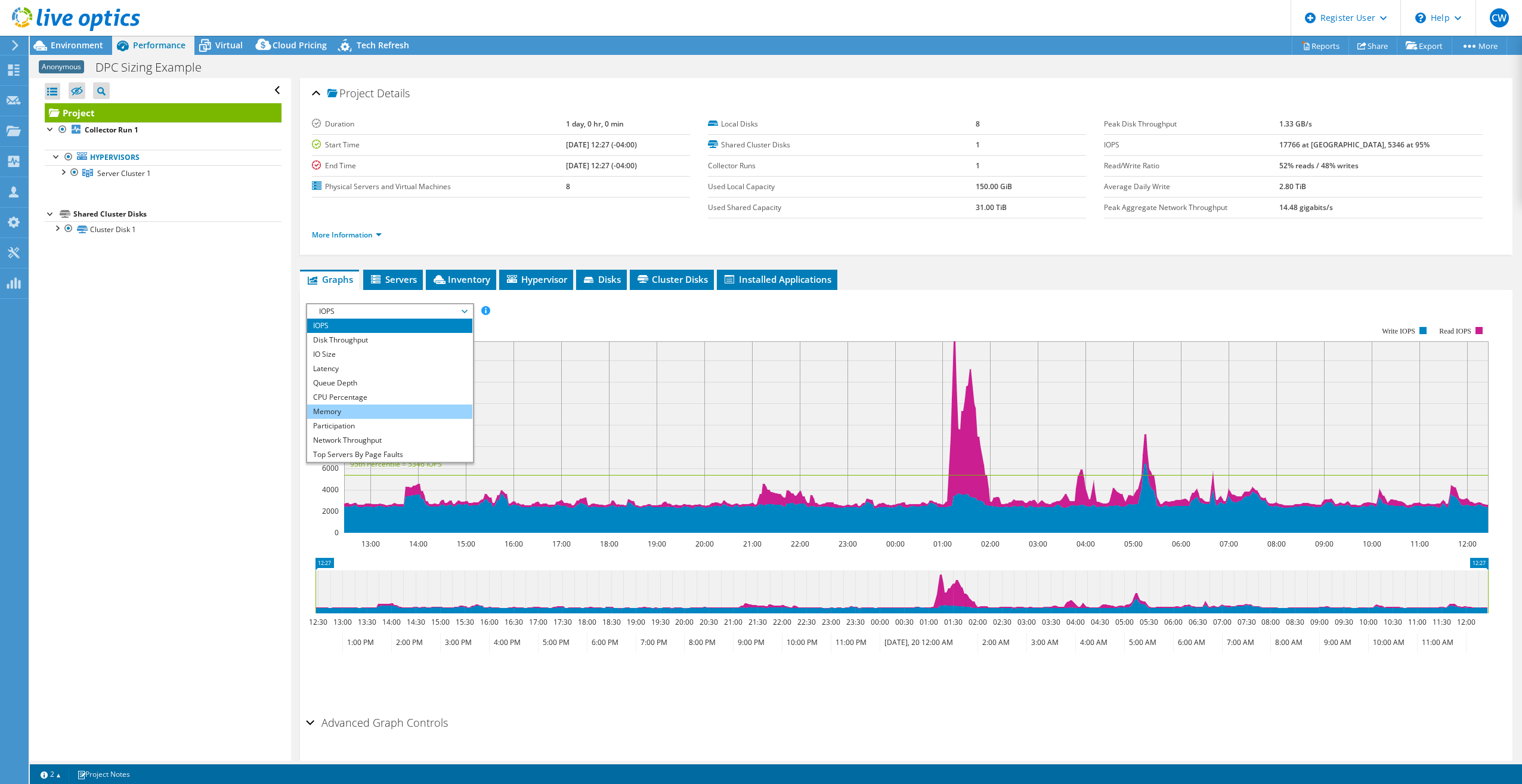
click at [330, 409] on li "Memory" at bounding box center [389, 412] width 166 height 15
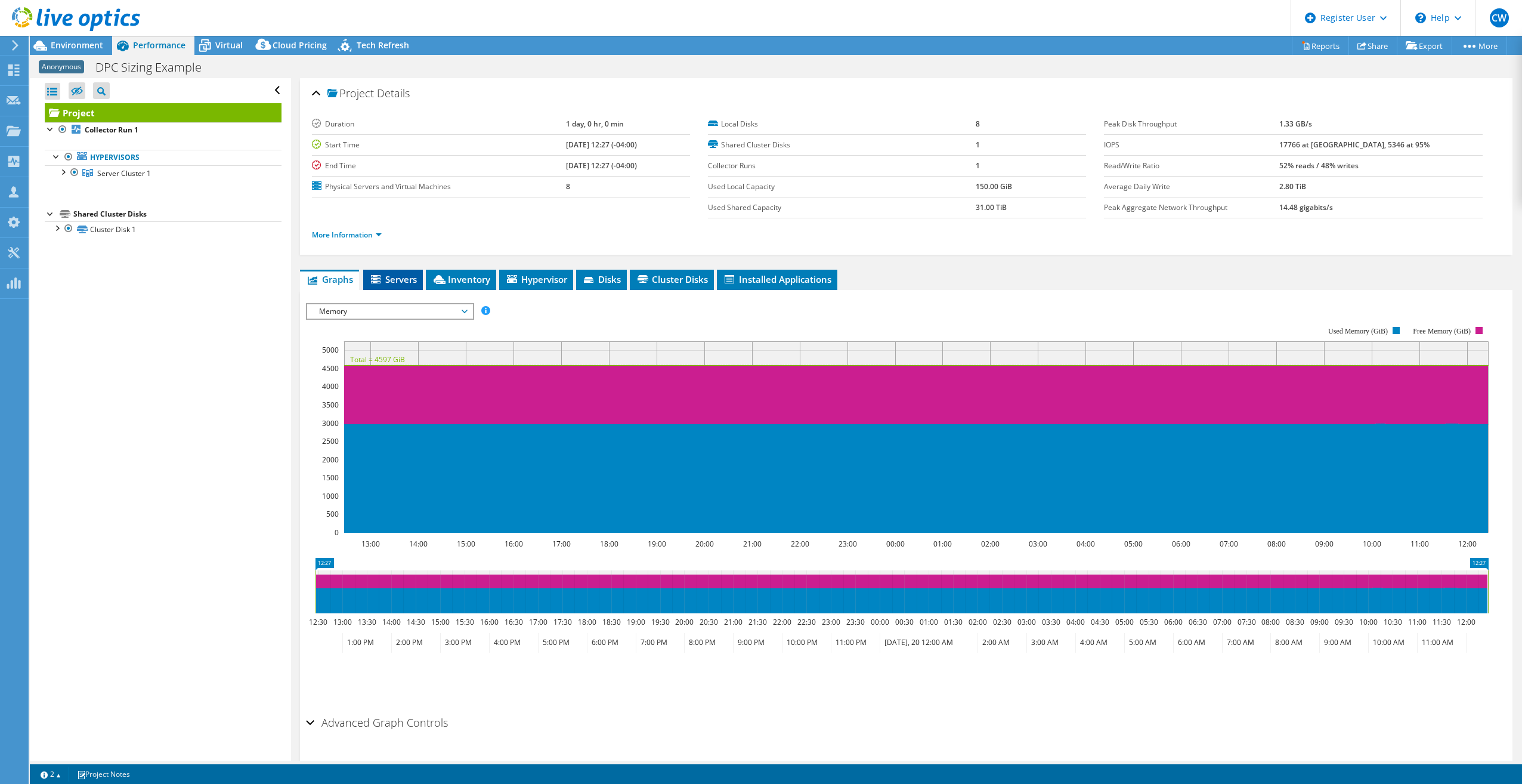
click at [390, 273] on span "Servers" at bounding box center [393, 279] width 48 height 12
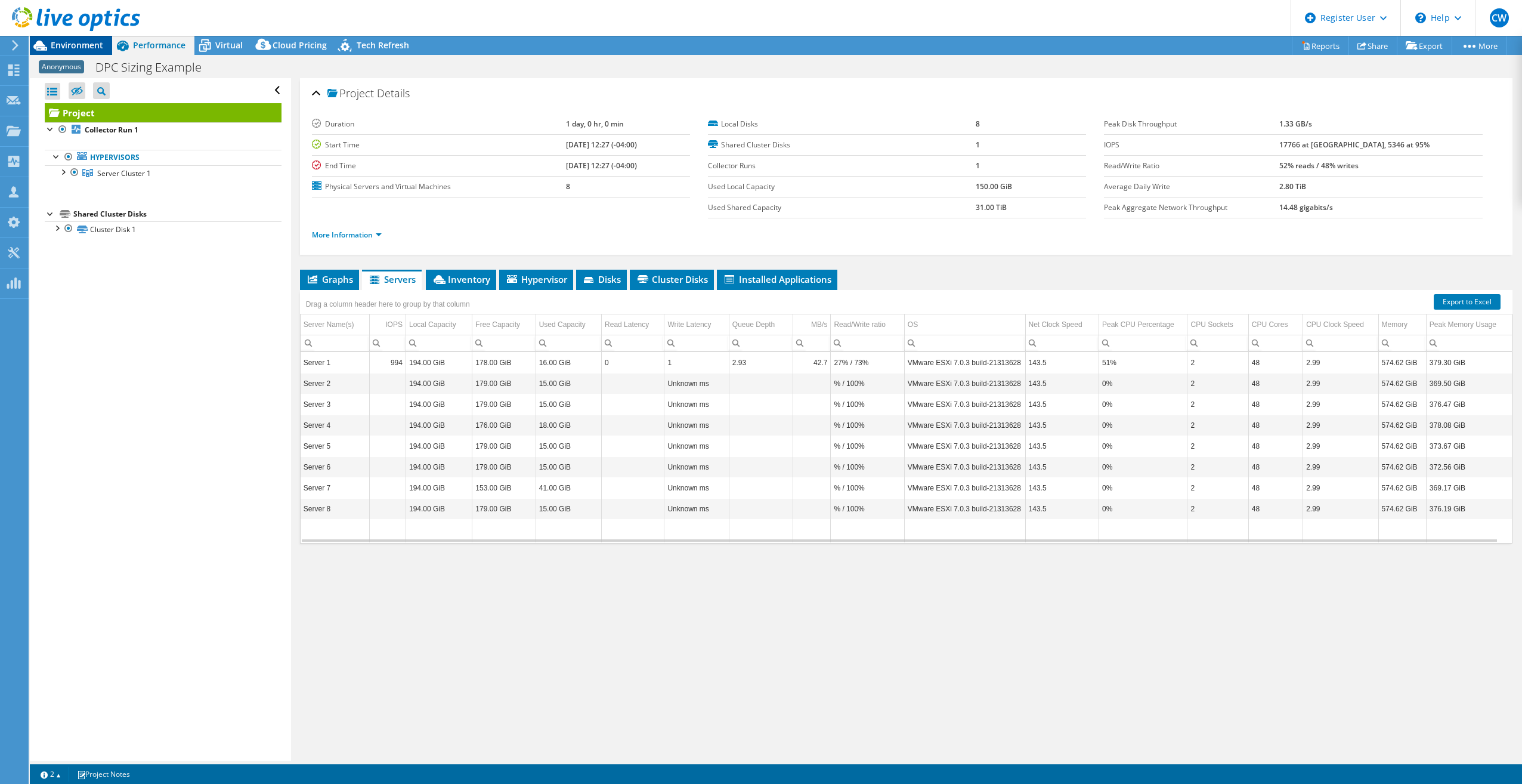
click at [83, 48] on span "Environment" at bounding box center [77, 45] width 53 height 12
